Goal: Complete application form

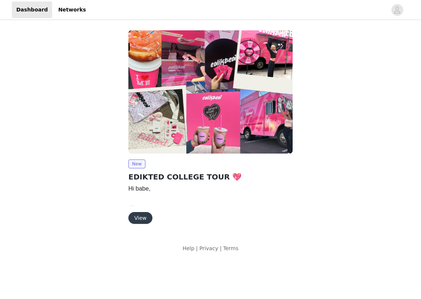
click at [141, 220] on button "View" at bounding box center [140, 218] width 24 height 12
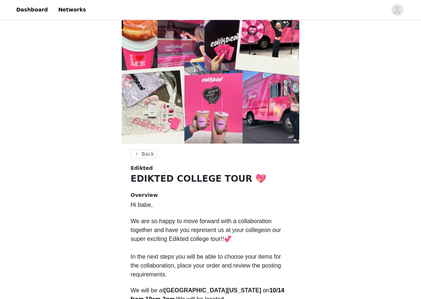
scroll to position [185, 0]
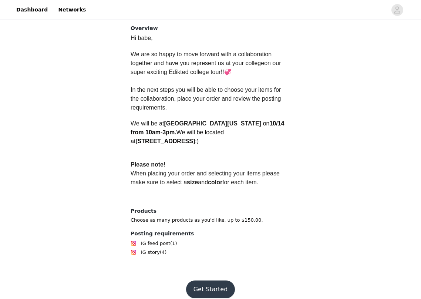
click at [205, 283] on button "Get Started" at bounding box center [210, 289] width 49 height 18
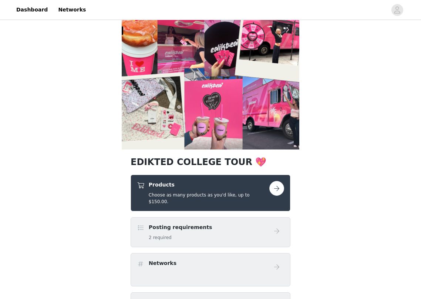
scroll to position [18, 0]
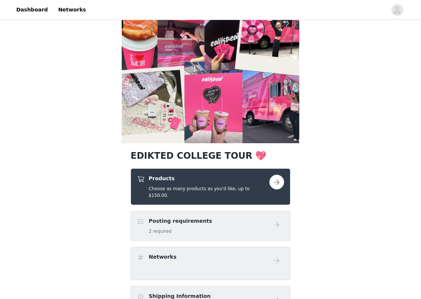
click at [274, 182] on button "button" at bounding box center [276, 182] width 15 height 15
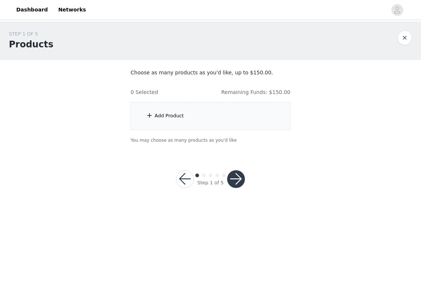
click at [183, 112] on div "Add Product" at bounding box center [211, 116] width 160 height 28
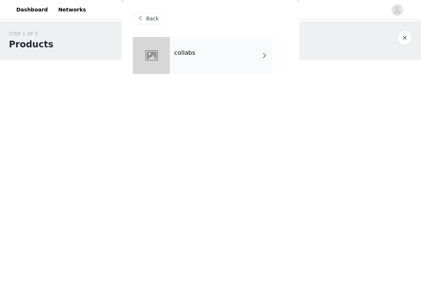
click at [216, 61] on div "collabs" at bounding box center [221, 55] width 103 height 37
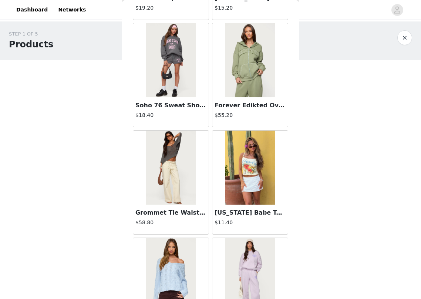
scroll to position [833, 0]
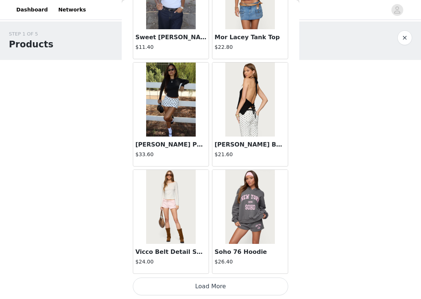
click at [197, 285] on button "Load More" at bounding box center [210, 286] width 155 height 18
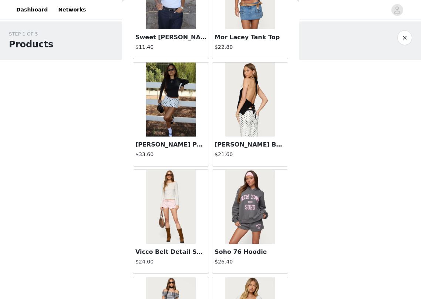
click at [185, 124] on img at bounding box center [170, 99] width 49 height 74
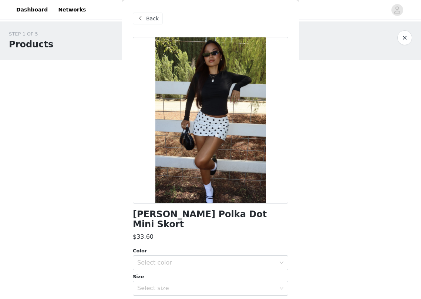
scroll to position [53, 0]
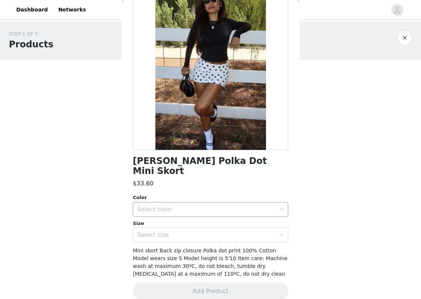
click at [192, 206] on div "Select color" at bounding box center [206, 209] width 138 height 7
click at [179, 215] on li "WHITE AND BLACK" at bounding box center [210, 216] width 155 height 12
click at [179, 231] on div "Select size" at bounding box center [206, 234] width 138 height 7
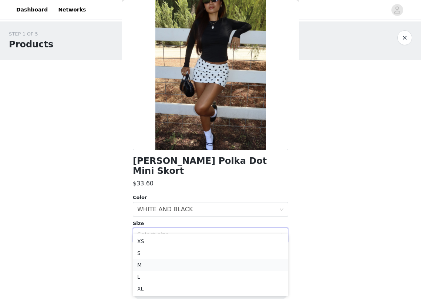
click at [169, 266] on li "M" at bounding box center [210, 265] width 155 height 12
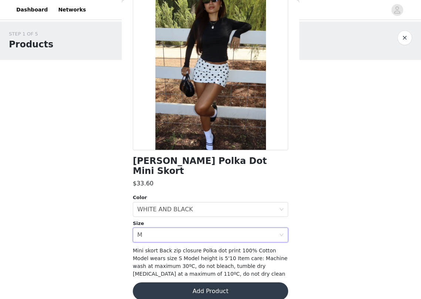
click at [175, 284] on button "Add Product" at bounding box center [210, 291] width 155 height 18
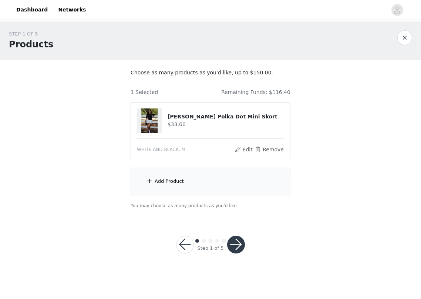
click at [178, 176] on div "Add Product" at bounding box center [211, 182] width 160 height 28
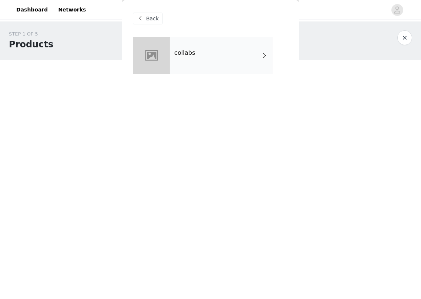
click at [225, 59] on div "collabs" at bounding box center [221, 55] width 103 height 37
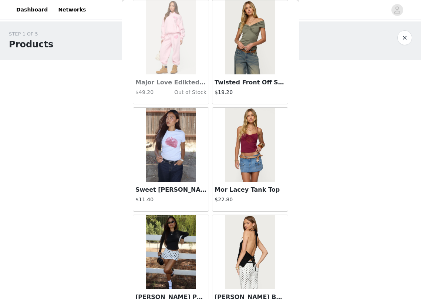
scroll to position [833, 0]
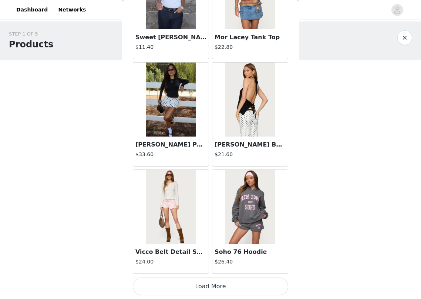
click at [190, 278] on button "Load More" at bounding box center [210, 286] width 155 height 18
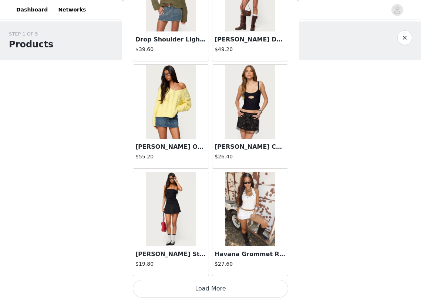
scroll to position [1905, 0]
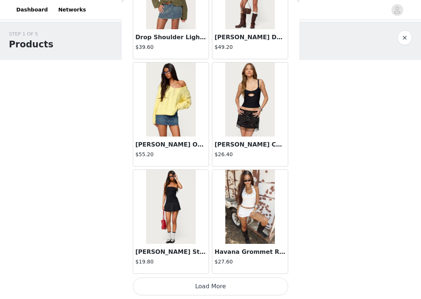
click at [186, 286] on button "Load More" at bounding box center [210, 286] width 155 height 18
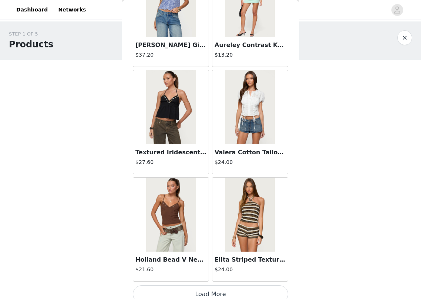
scroll to position [2978, 0]
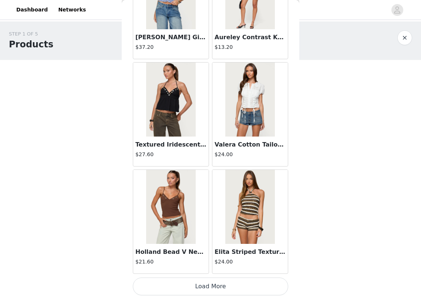
click at [202, 287] on button "Load More" at bounding box center [210, 286] width 155 height 18
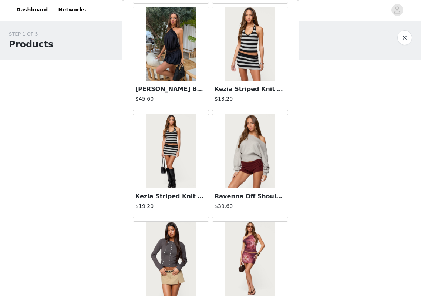
scroll to position [3903, 0]
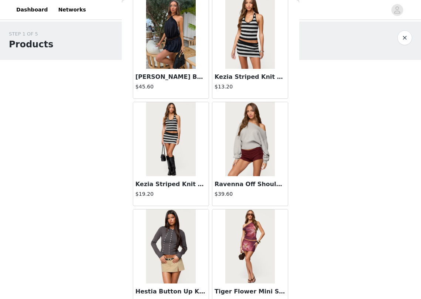
click at [246, 60] on img at bounding box center [249, 32] width 49 height 74
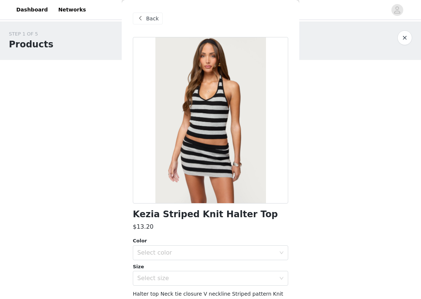
scroll to position [51, 0]
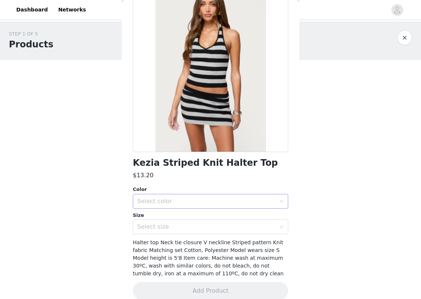
click at [196, 195] on div "Select color" at bounding box center [208, 201] width 142 height 14
click at [189, 216] on li "BLACK" at bounding box center [210, 218] width 155 height 12
click at [187, 228] on div "Select size" at bounding box center [206, 226] width 138 height 7
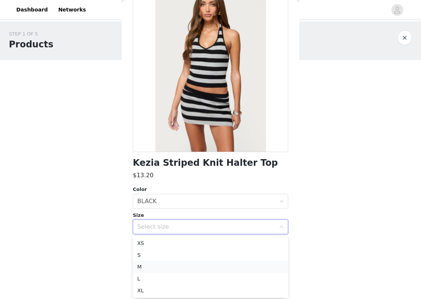
click at [178, 263] on li "M" at bounding box center [210, 267] width 155 height 12
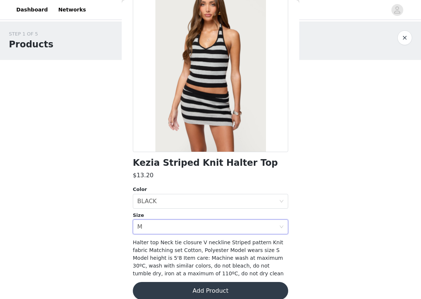
click at [189, 287] on button "Add Product" at bounding box center [210, 291] width 155 height 18
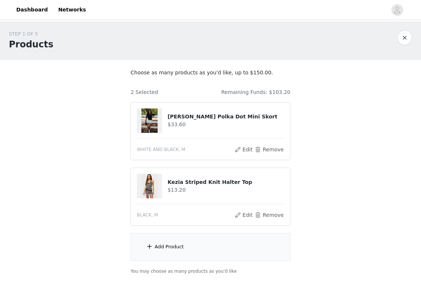
click at [190, 246] on div "Add Product" at bounding box center [211, 247] width 160 height 28
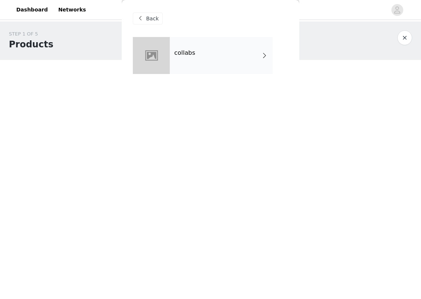
click at [227, 60] on div "collabs" at bounding box center [221, 55] width 103 height 37
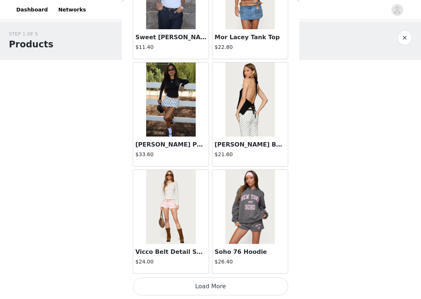
click at [193, 285] on button "Load More" at bounding box center [210, 286] width 155 height 18
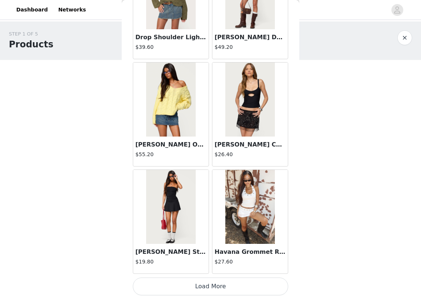
scroll to position [38, 0]
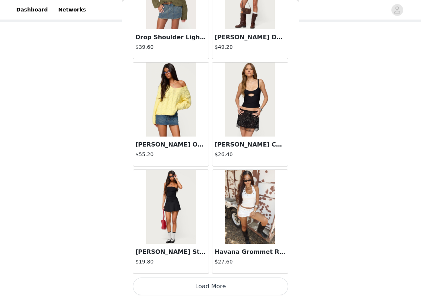
click at [187, 287] on button "Load More" at bounding box center [210, 286] width 155 height 18
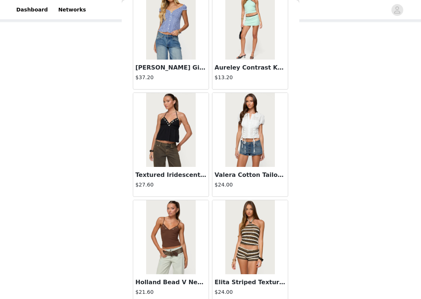
scroll to position [2978, 0]
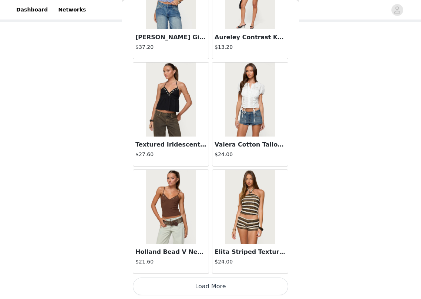
click at [202, 287] on button "Load More" at bounding box center [210, 286] width 155 height 18
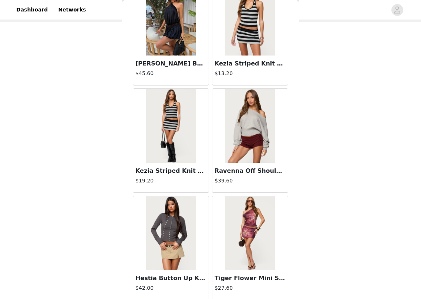
scroll to position [3933, 0]
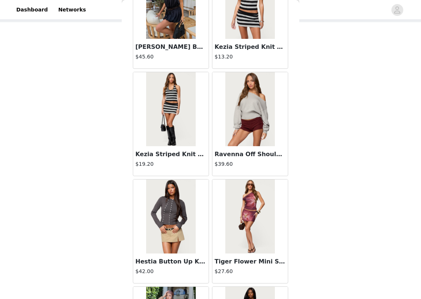
click at [186, 139] on img at bounding box center [170, 109] width 49 height 74
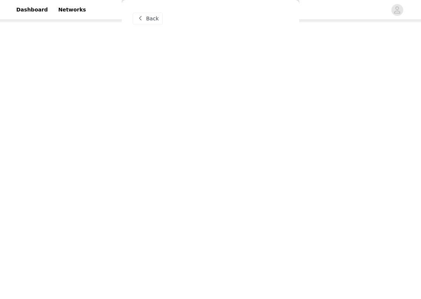
scroll to position [0, 0]
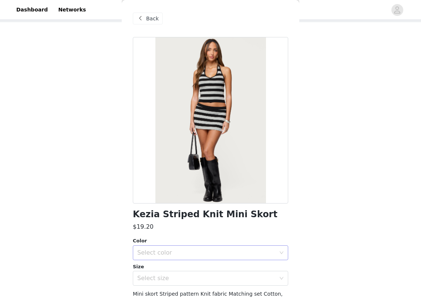
click at [193, 250] on div "Select color" at bounding box center [206, 252] width 138 height 7
click at [185, 268] on li "BLACK" at bounding box center [210, 269] width 155 height 12
click at [184, 277] on div "Select size" at bounding box center [206, 277] width 138 height 7
click at [163, 280] on li "M" at bounding box center [210, 279] width 155 height 12
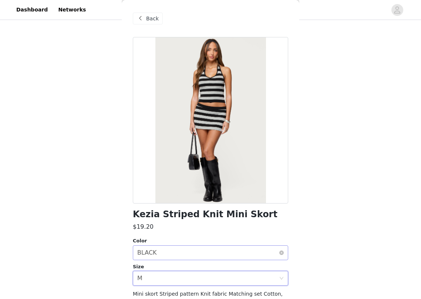
scroll to position [38, 0]
click at [180, 263] on div "Size" at bounding box center [210, 266] width 155 height 7
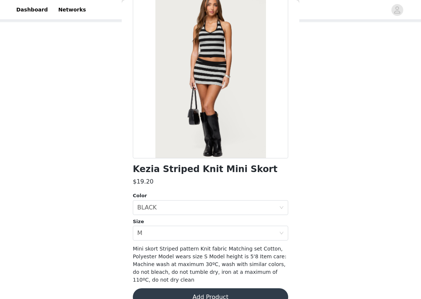
scroll to position [61, 0]
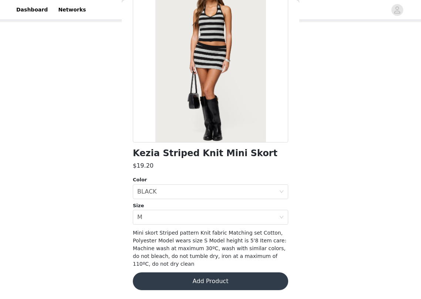
click at [189, 281] on button "Add Product" at bounding box center [210, 281] width 155 height 18
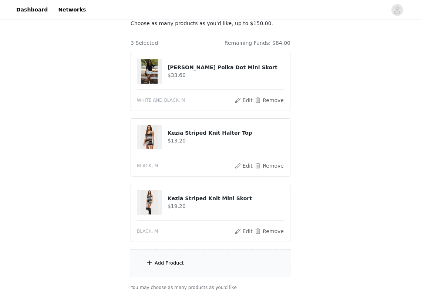
scroll to position [103, 0]
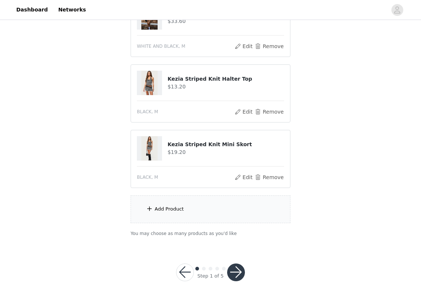
click at [179, 202] on div "Add Product" at bounding box center [211, 209] width 160 height 28
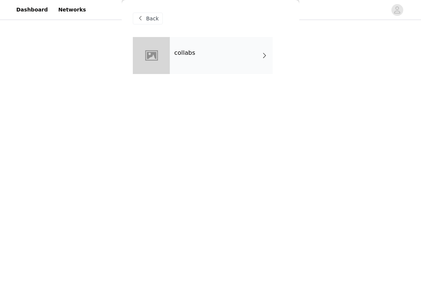
click at [221, 75] on div "collabs" at bounding box center [210, 61] width 155 height 48
click at [219, 65] on div "collabs" at bounding box center [221, 55] width 103 height 37
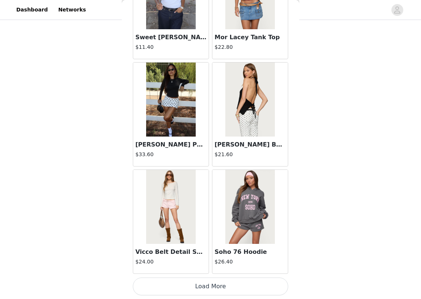
click at [196, 283] on button "Load More" at bounding box center [210, 286] width 155 height 18
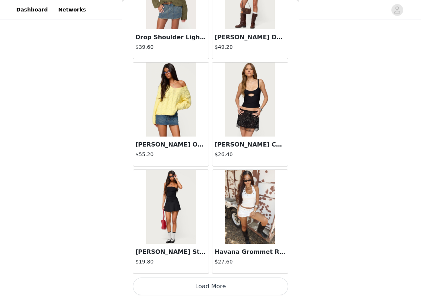
click at [195, 287] on button "Load More" at bounding box center [210, 286] width 155 height 18
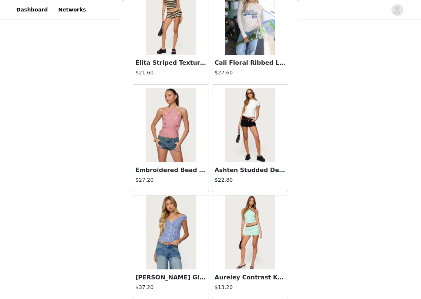
scroll to position [2978, 0]
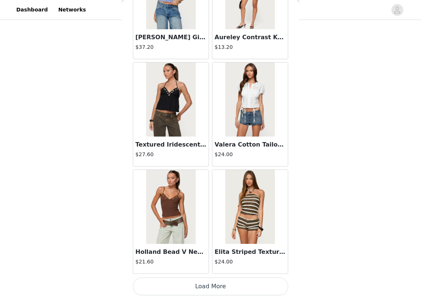
click at [192, 291] on button "Load More" at bounding box center [210, 286] width 155 height 18
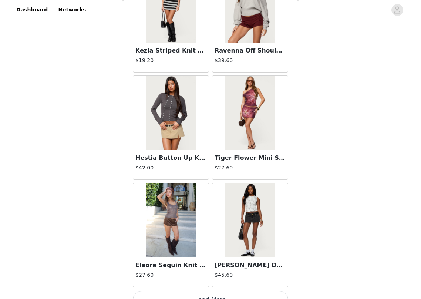
scroll to position [4050, 0]
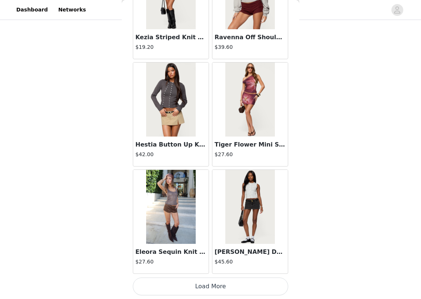
click at [189, 288] on button "Load More" at bounding box center [210, 286] width 155 height 18
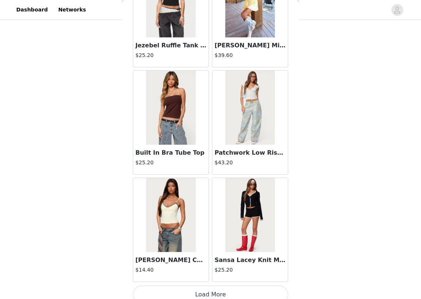
scroll to position [5123, 0]
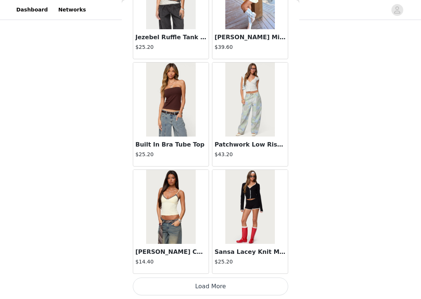
click at [202, 280] on button "Load More" at bounding box center [210, 286] width 155 height 18
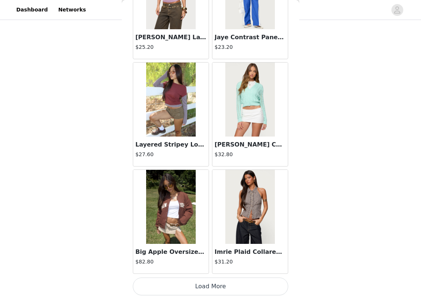
scroll to position [103, 0]
click at [199, 284] on button "Load More" at bounding box center [210, 286] width 155 height 18
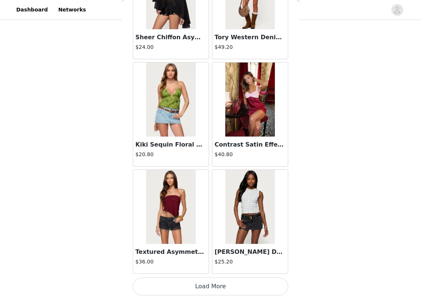
scroll to position [103, 0]
click at [211, 281] on button "Load More" at bounding box center [210, 286] width 155 height 18
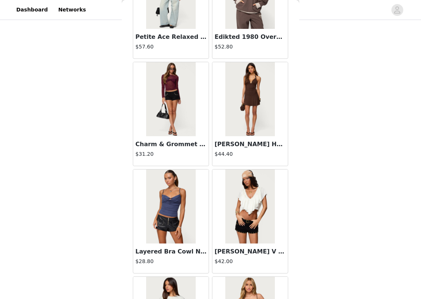
scroll to position [8340, 0]
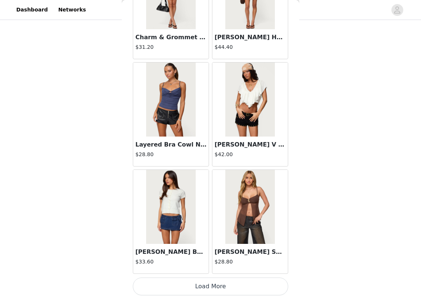
click at [216, 291] on button "Load More" at bounding box center [210, 286] width 155 height 18
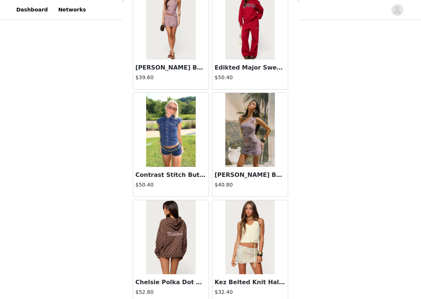
scroll to position [9412, 0]
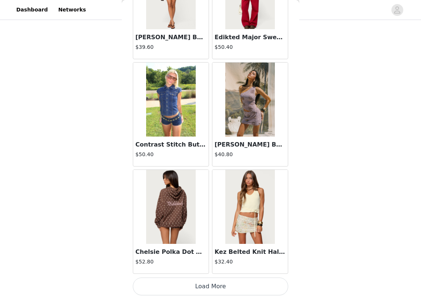
click at [212, 287] on button "Load More" at bounding box center [210, 286] width 155 height 18
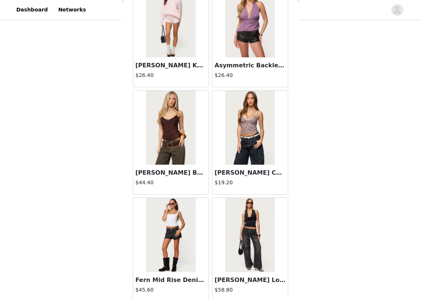
scroll to position [10485, 0]
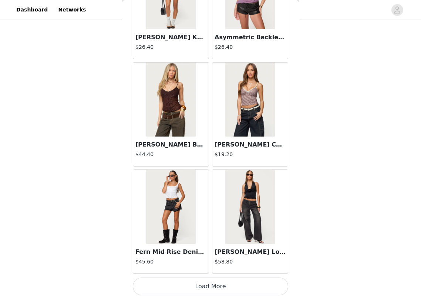
click at [211, 285] on button "Load More" at bounding box center [210, 286] width 155 height 18
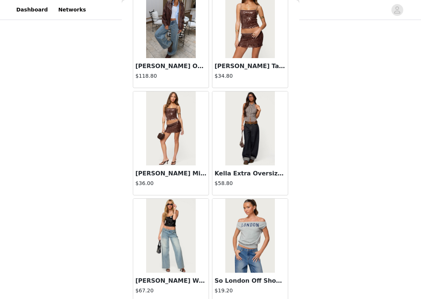
scroll to position [11557, 0]
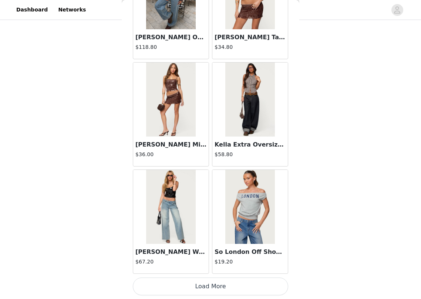
click at [211, 285] on button "Load More" at bounding box center [210, 286] width 155 height 18
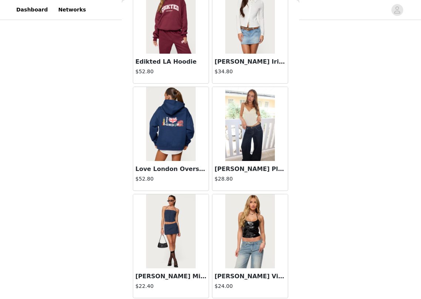
scroll to position [12630, 0]
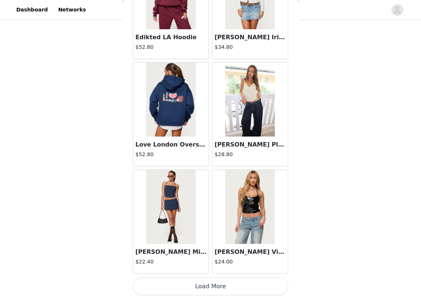
click at [200, 283] on button "Load More" at bounding box center [210, 286] width 155 height 18
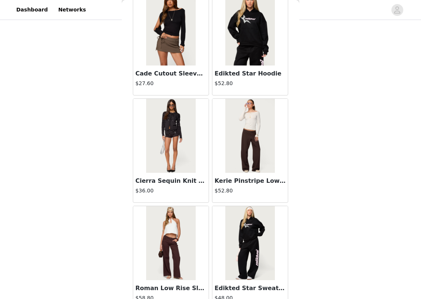
scroll to position [13702, 0]
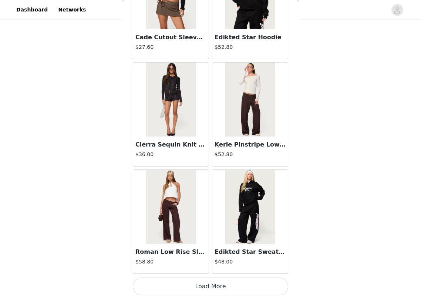
click at [203, 280] on button "Load More" at bounding box center [210, 286] width 155 height 18
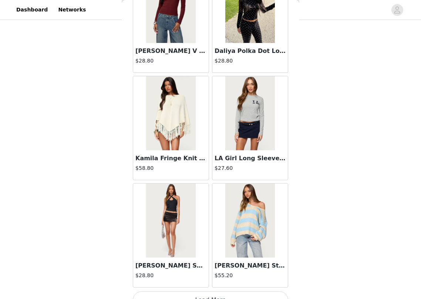
scroll to position [14775, 0]
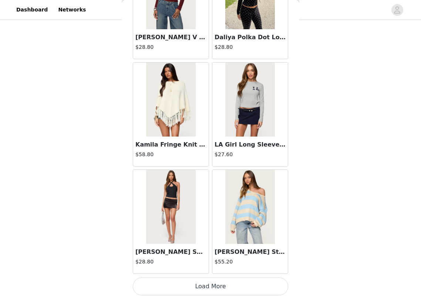
click at [199, 289] on button "Load More" at bounding box center [210, 286] width 155 height 18
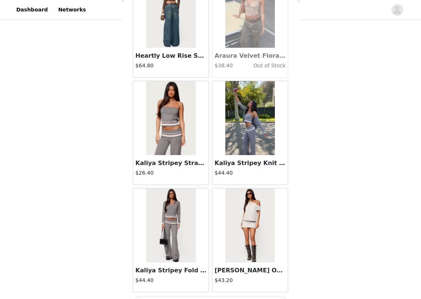
scroll to position [15847, 0]
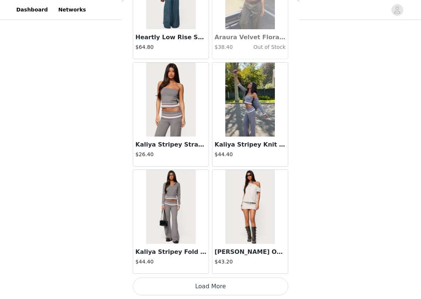
click at [210, 290] on button "Load More" at bounding box center [210, 286] width 155 height 18
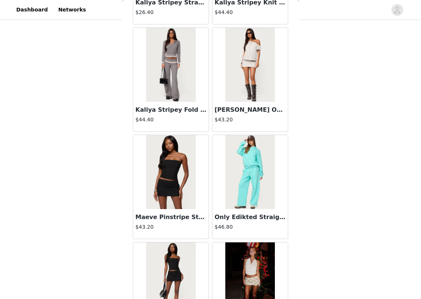
scroll to position [16025, 0]
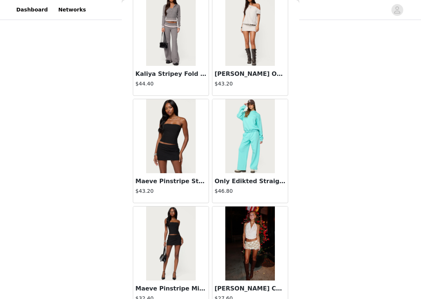
click at [176, 155] on img at bounding box center [170, 136] width 49 height 74
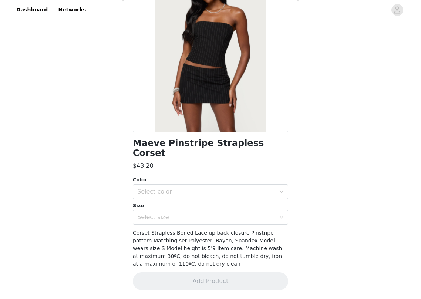
scroll to position [61, 0]
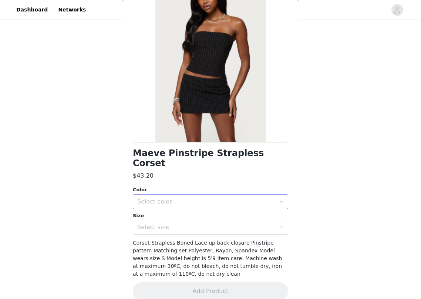
click at [196, 195] on div "Select color" at bounding box center [208, 202] width 142 height 14
click at [188, 208] on li "BLACK" at bounding box center [210, 208] width 155 height 12
click at [187, 223] on div "Select size" at bounding box center [206, 226] width 138 height 7
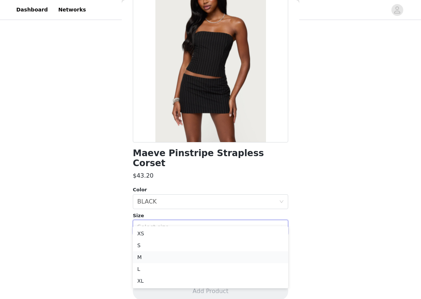
click at [183, 256] on li "M" at bounding box center [210, 257] width 155 height 12
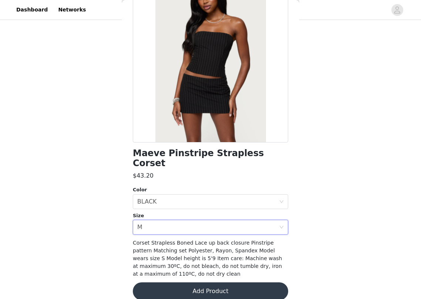
click at [184, 284] on button "Add Product" at bounding box center [210, 291] width 155 height 18
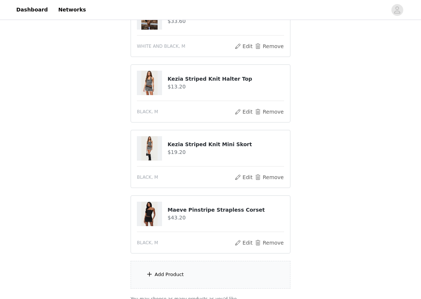
click at [175, 269] on div "Add Product" at bounding box center [211, 275] width 160 height 28
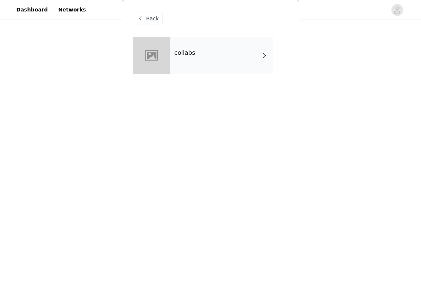
click at [197, 47] on div "collabs" at bounding box center [221, 55] width 103 height 37
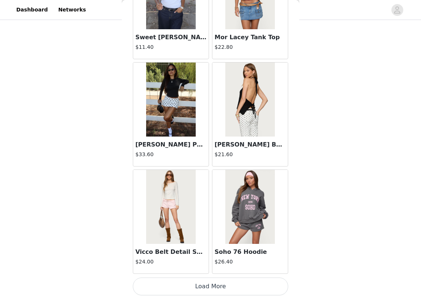
scroll to position [169, 0]
click at [169, 281] on button "Load More" at bounding box center [210, 286] width 155 height 18
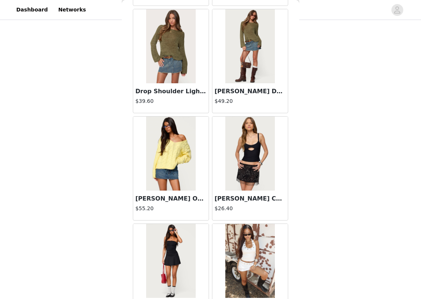
scroll to position [1905, 0]
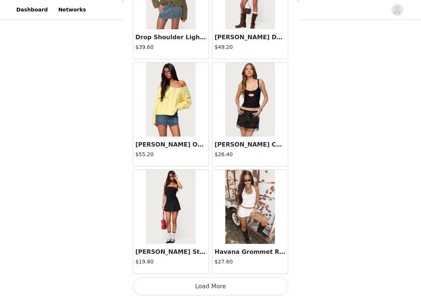
click at [181, 289] on button "Load More" at bounding box center [210, 286] width 155 height 18
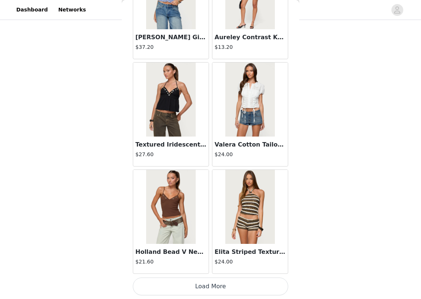
click at [182, 285] on button "Load More" at bounding box center [210, 286] width 155 height 18
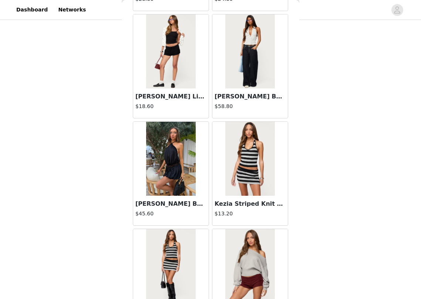
scroll to position [4050, 0]
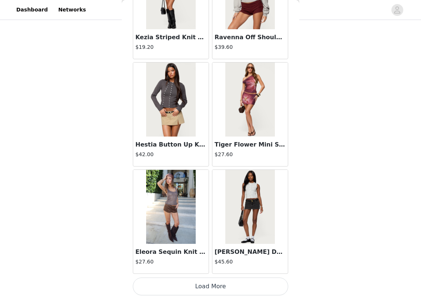
click at [200, 282] on button "Load More" at bounding box center [210, 286] width 155 height 18
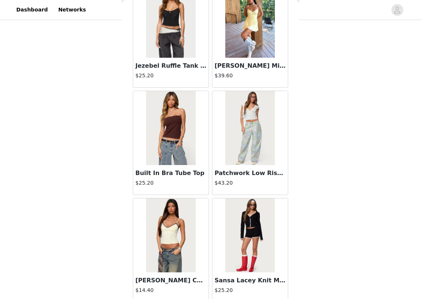
scroll to position [5123, 0]
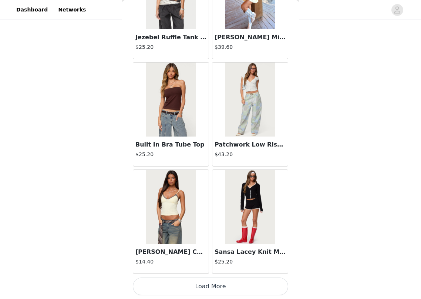
click at [193, 284] on button "Load More" at bounding box center [210, 286] width 155 height 18
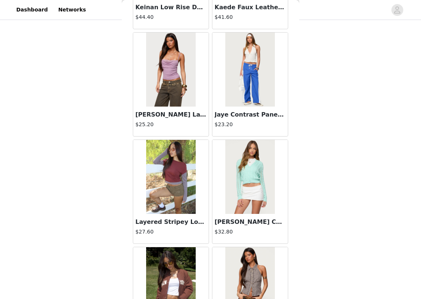
scroll to position [6195, 0]
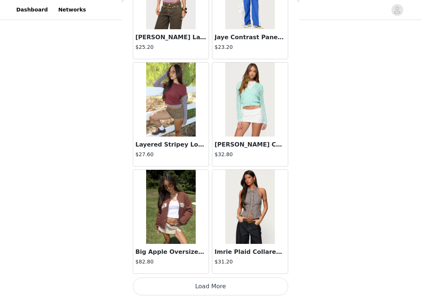
click at [193, 281] on button "Load More" at bounding box center [210, 286] width 155 height 18
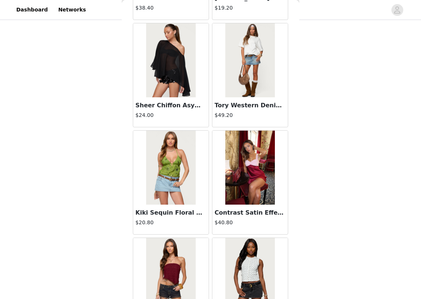
scroll to position [7268, 0]
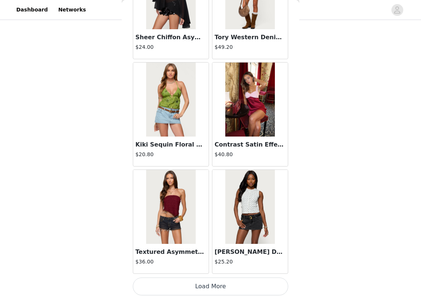
click at [197, 287] on button "Load More" at bounding box center [210, 286] width 155 height 18
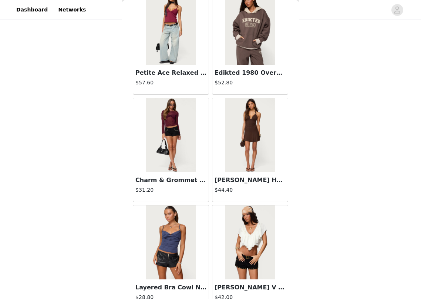
scroll to position [8340, 0]
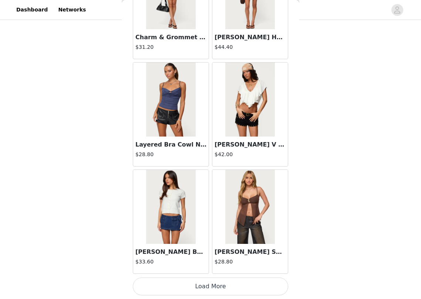
click at [193, 284] on button "Load More" at bounding box center [210, 286] width 155 height 18
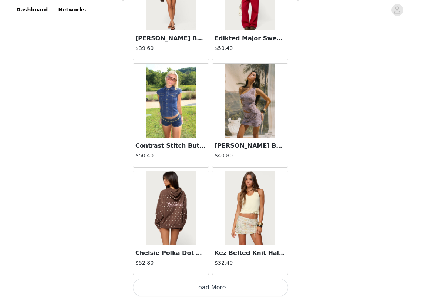
scroll to position [9412, 0]
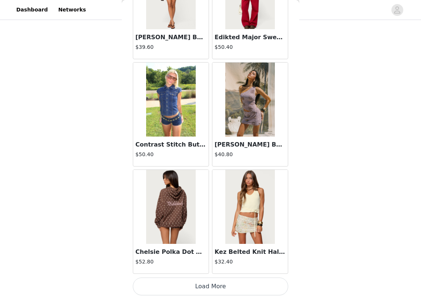
click at [198, 287] on button "Load More" at bounding box center [210, 286] width 155 height 18
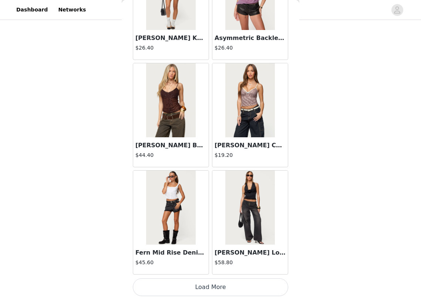
click at [202, 285] on button "Load More" at bounding box center [210, 287] width 155 height 18
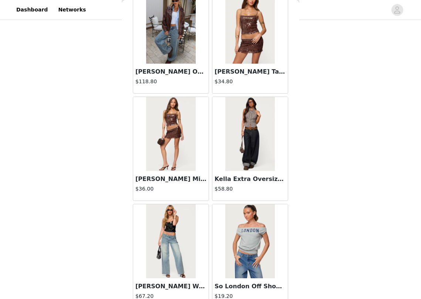
scroll to position [11557, 0]
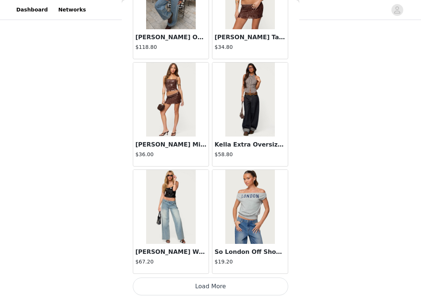
click at [208, 290] on button "Load More" at bounding box center [210, 286] width 155 height 18
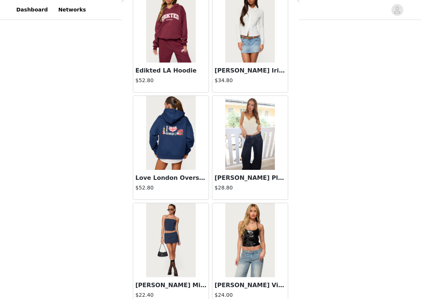
scroll to position [12630, 0]
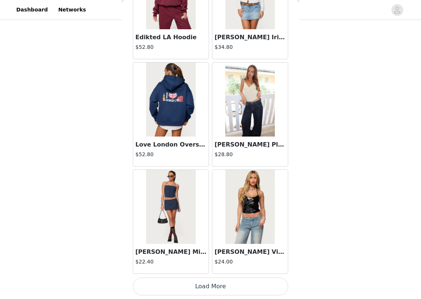
click at [210, 281] on button "Load More" at bounding box center [210, 286] width 155 height 18
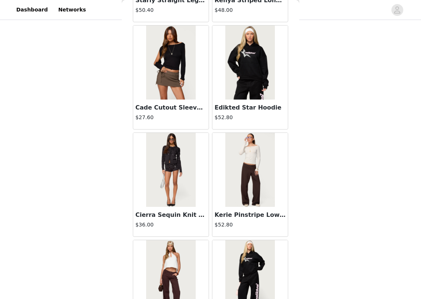
scroll to position [13702, 0]
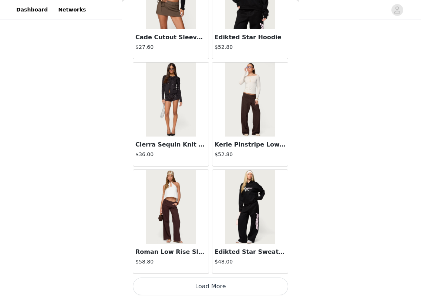
click at [199, 287] on button "Load More" at bounding box center [210, 286] width 155 height 18
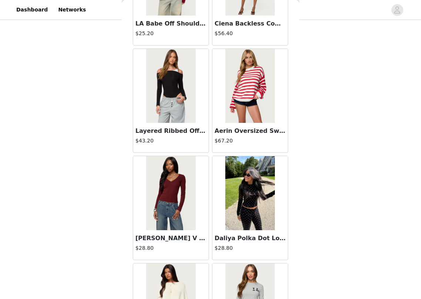
scroll to position [14775, 0]
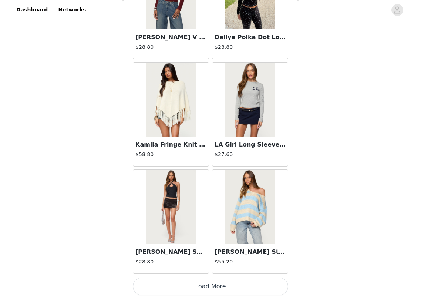
click at [206, 282] on button "Load More" at bounding box center [210, 286] width 155 height 18
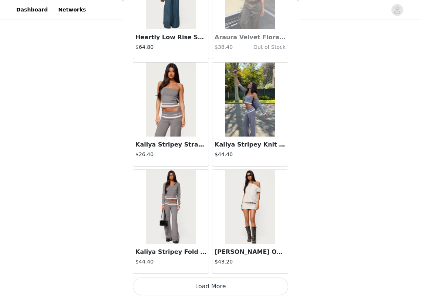
click at [211, 283] on button "Load More" at bounding box center [210, 286] width 155 height 18
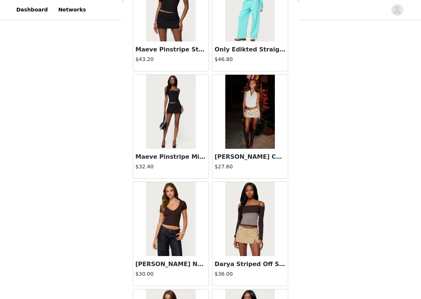
scroll to position [16150, 0]
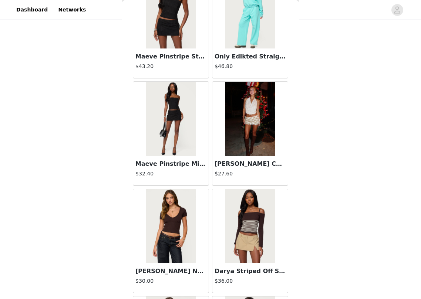
click at [168, 129] on img at bounding box center [170, 119] width 49 height 74
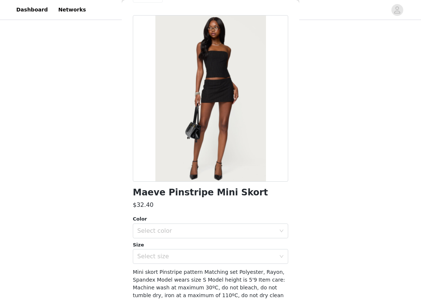
scroll to position [21, 0]
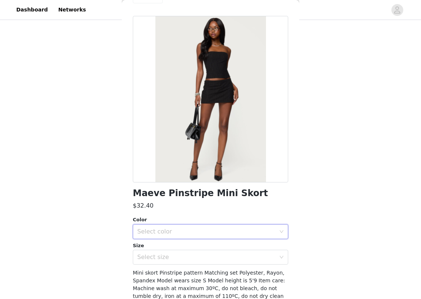
click at [187, 235] on div "Select color" at bounding box center [208, 231] width 142 height 14
click at [183, 244] on li "BLACK" at bounding box center [210, 248] width 155 height 12
click at [183, 251] on div "Select size" at bounding box center [208, 257] width 142 height 14
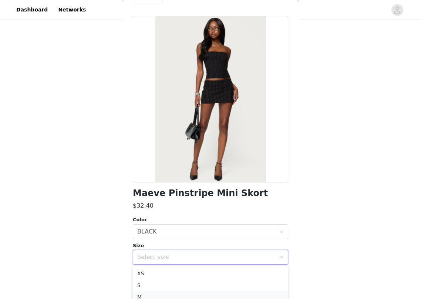
click at [180, 291] on li "M" at bounding box center [210, 297] width 155 height 12
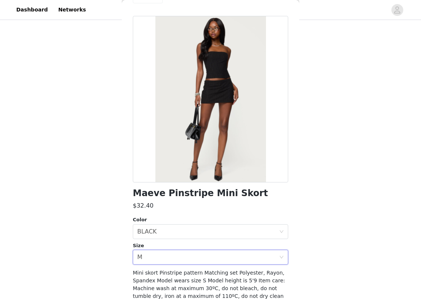
scroll to position [53, 0]
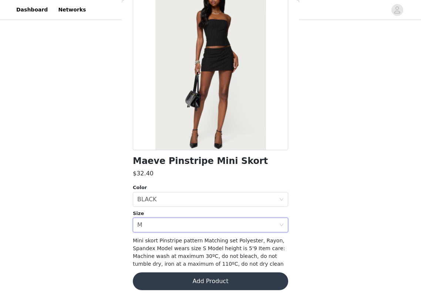
click at [192, 276] on button "Add Product" at bounding box center [210, 281] width 155 height 18
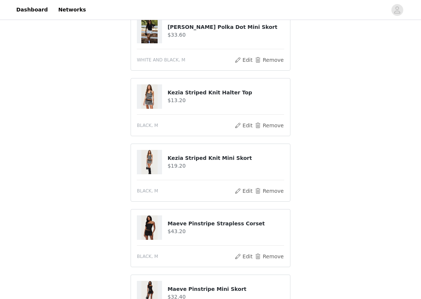
scroll to position [234, 0]
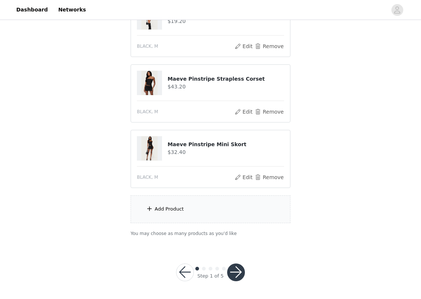
click at [222, 204] on div "Add Product" at bounding box center [211, 209] width 160 height 28
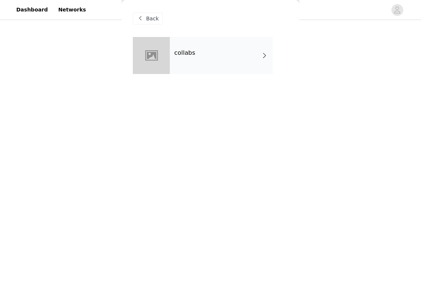
click at [216, 69] on div "collabs" at bounding box center [221, 55] width 103 height 37
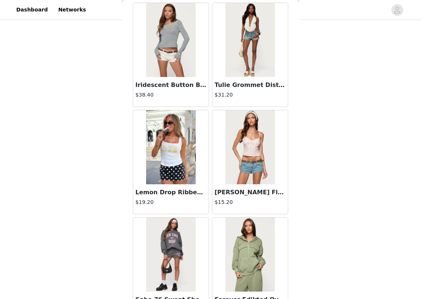
scroll to position [0, 0]
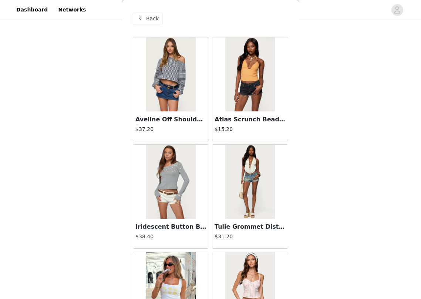
click at [144, 15] on span at bounding box center [140, 18] width 9 height 9
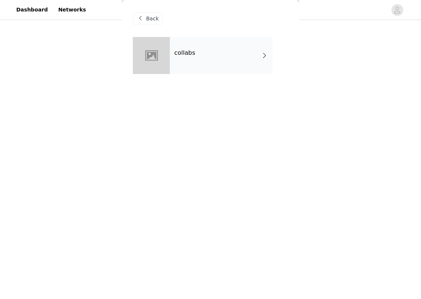
click at [142, 24] on div "Back" at bounding box center [148, 19] width 30 height 12
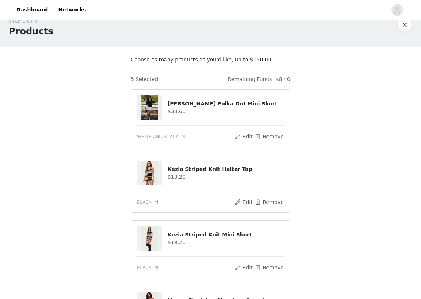
scroll to position [234, 0]
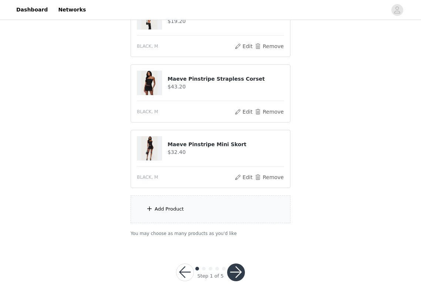
click at [241, 270] on button "button" at bounding box center [236, 272] width 18 height 18
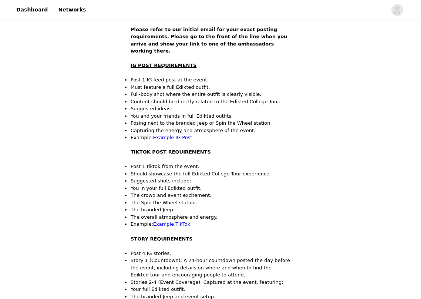
scroll to position [147, 0]
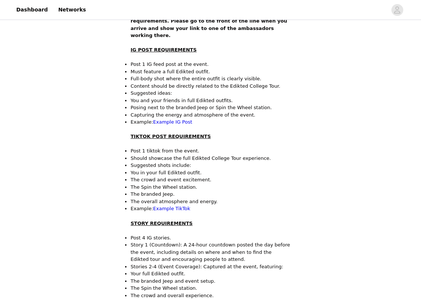
click at [250, 104] on p "Posing next to the branded Jeep or Spin the Wheel station." at bounding box center [211, 107] width 160 height 7
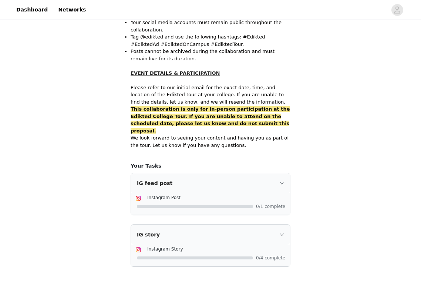
scroll to position [442, 0]
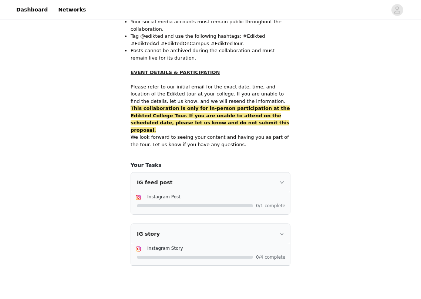
click at [276, 172] on div "IG feed post" at bounding box center [210, 182] width 159 height 20
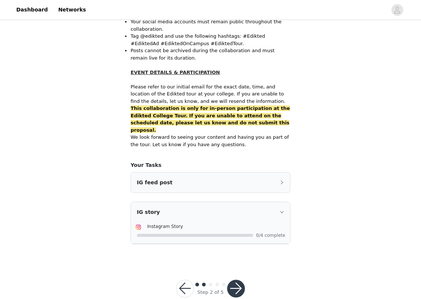
click at [276, 172] on div "IG feed post" at bounding box center [210, 182] width 159 height 20
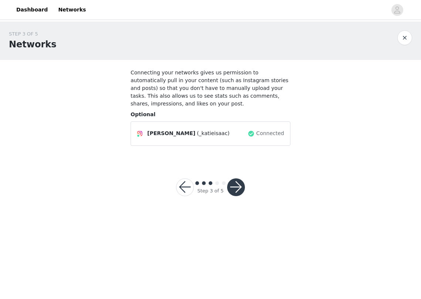
click at [238, 188] on button "button" at bounding box center [236, 187] width 18 height 18
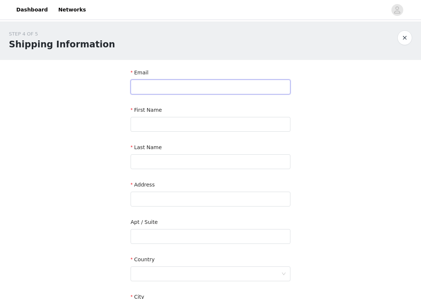
click at [207, 80] on input "text" at bounding box center [211, 87] width 160 height 15
type input "[EMAIL_ADDRESS][DOMAIN_NAME]"
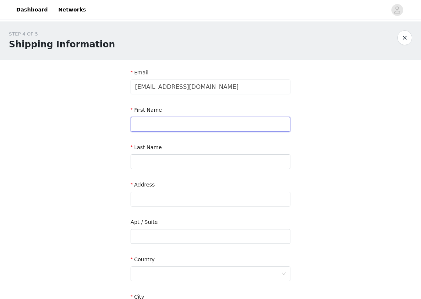
click at [209, 117] on input "text" at bounding box center [211, 124] width 160 height 15
type input "[PERSON_NAME]"
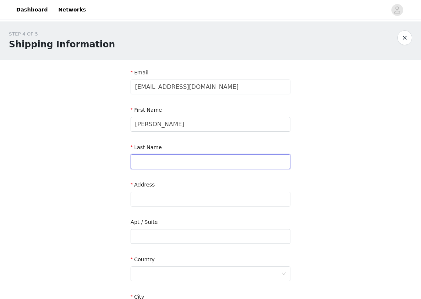
click at [266, 163] on input "text" at bounding box center [211, 161] width 160 height 15
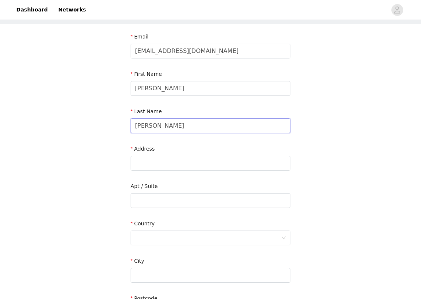
scroll to position [36, 0]
type input "[PERSON_NAME]"
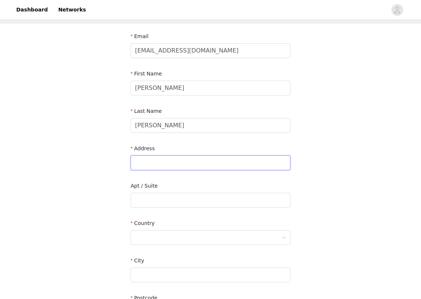
click at [241, 165] on input "text" at bounding box center [211, 162] width 160 height 15
type input "[STREET_ADDRESS]"
click at [344, 174] on div "STEP 4 OF 5 Shipping Information Email [EMAIL_ADDRESS][DOMAIN_NAME] First Name …" at bounding box center [210, 181] width 421 height 392
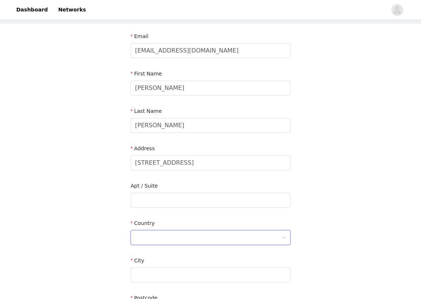
click at [254, 240] on div at bounding box center [208, 237] width 146 height 14
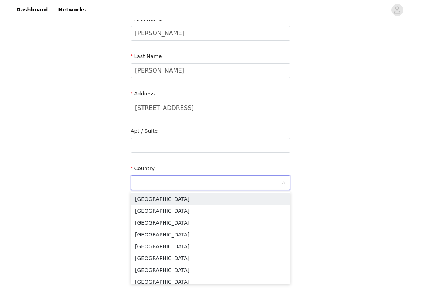
scroll to position [91, 0]
click at [199, 193] on li "[GEOGRAPHIC_DATA]" at bounding box center [211, 199] width 160 height 12
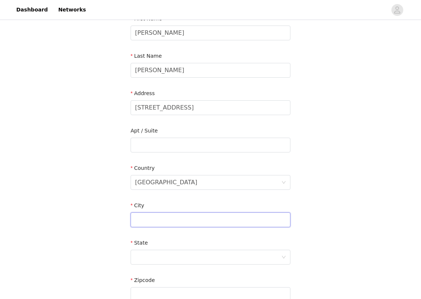
click at [178, 218] on input "text" at bounding box center [211, 219] width 160 height 15
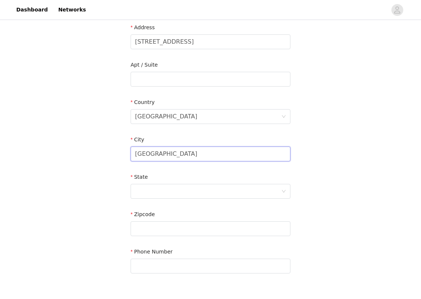
scroll to position [163, 0]
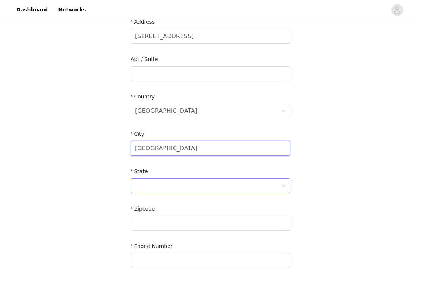
type input "[GEOGRAPHIC_DATA]"
click at [170, 183] on div at bounding box center [208, 186] width 146 height 14
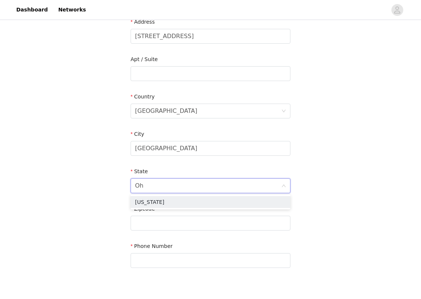
type input "Ohi"
click at [166, 203] on li "[US_STATE]" at bounding box center [211, 202] width 160 height 12
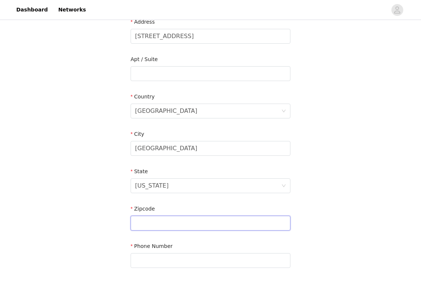
click at [166, 222] on input "text" at bounding box center [211, 223] width 160 height 15
type input "45056"
click at [138, 260] on input "text" at bounding box center [211, 260] width 160 height 15
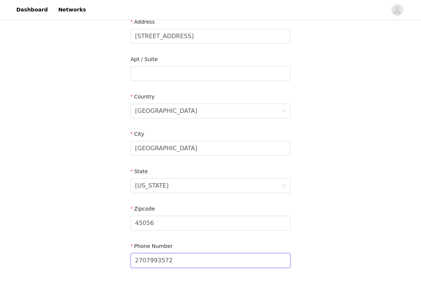
type input "2707993572"
click at [98, 268] on div "STEP 4 OF 5 Shipping Information Email [EMAIL_ADDRESS][DOMAIN_NAME] First Name …" at bounding box center [210, 74] width 421 height 430
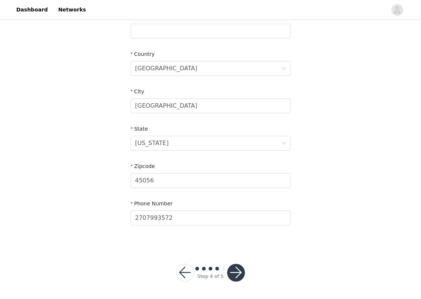
click at [245, 275] on div "Step 4 of 5" at bounding box center [210, 273] width 87 height 36
click at [240, 273] on button "button" at bounding box center [236, 273] width 18 height 18
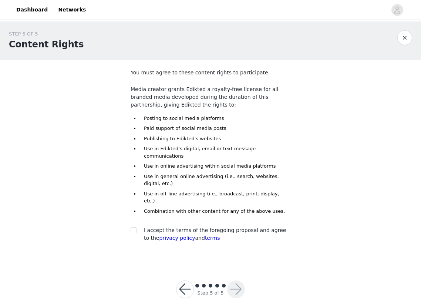
scroll to position [3, 0]
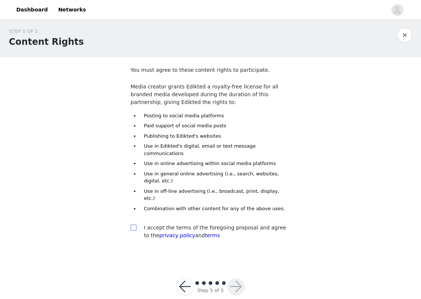
click at [135, 224] on input "checkbox" at bounding box center [133, 226] width 5 height 5
checkbox input "true"
click at [237, 278] on button "button" at bounding box center [236, 287] width 18 height 18
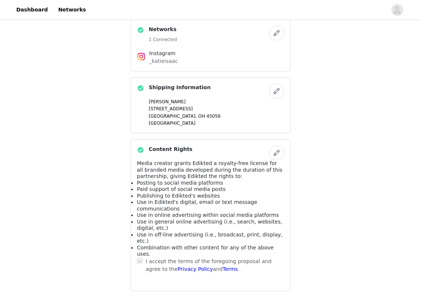
scroll to position [448, 0]
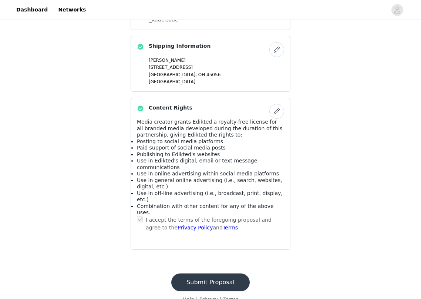
click at [229, 273] on button "Submit Proposal" at bounding box center [210, 282] width 78 height 18
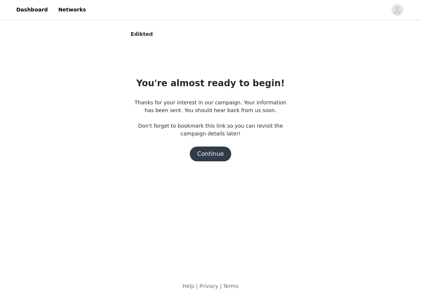
scroll to position [0, 0]
click at [199, 152] on button "Continue" at bounding box center [210, 153] width 41 height 15
